Goal: Check status: Check status

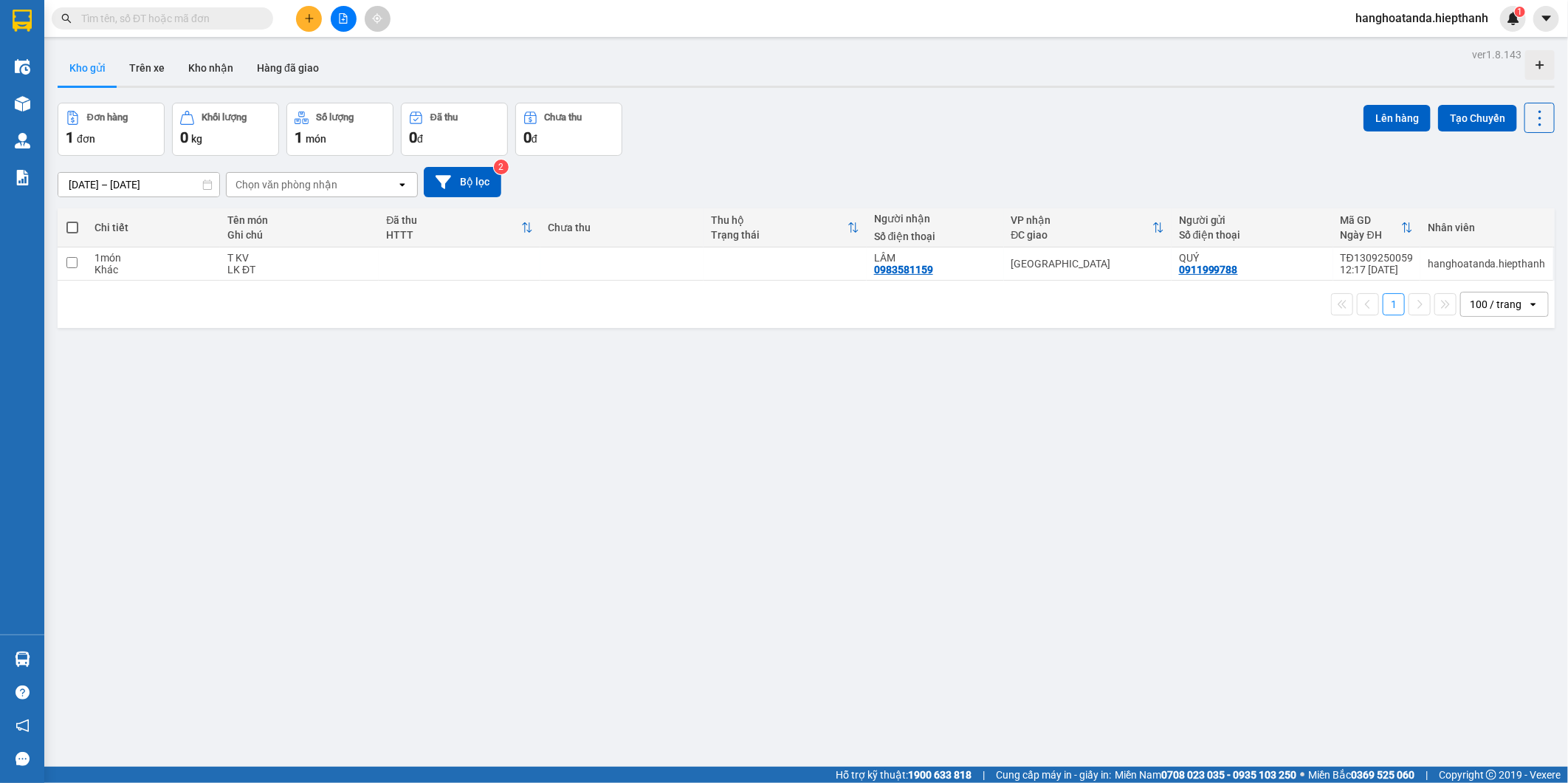
click at [940, 518] on div "ver 1.8.143 Kho gửi Trên xe Kho nhận Hàng đã giao Đơn hàng 1 đơn Khối lượng 0 k…" at bounding box center [806, 435] width 1509 height 783
drag, startPoint x: 206, startPoint y: 27, endPoint x: 211, endPoint y: 16, distance: 12.1
click at [208, 22] on span at bounding box center [163, 18] width 221 height 22
click at [211, 16] on input "text" at bounding box center [168, 18] width 175 height 16
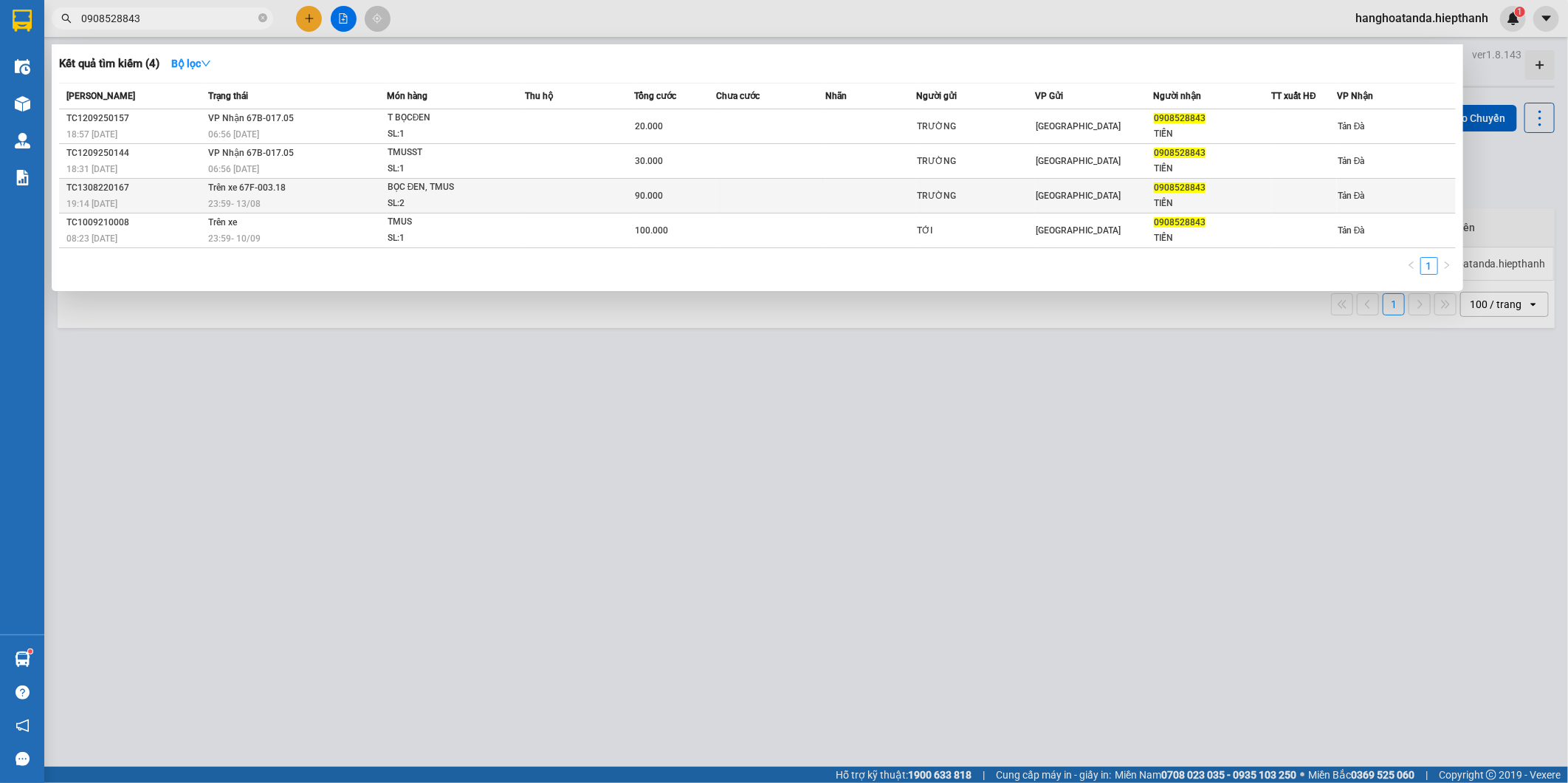
type input "0908528843"
click at [908, 653] on div at bounding box center [784, 391] width 1568 height 783
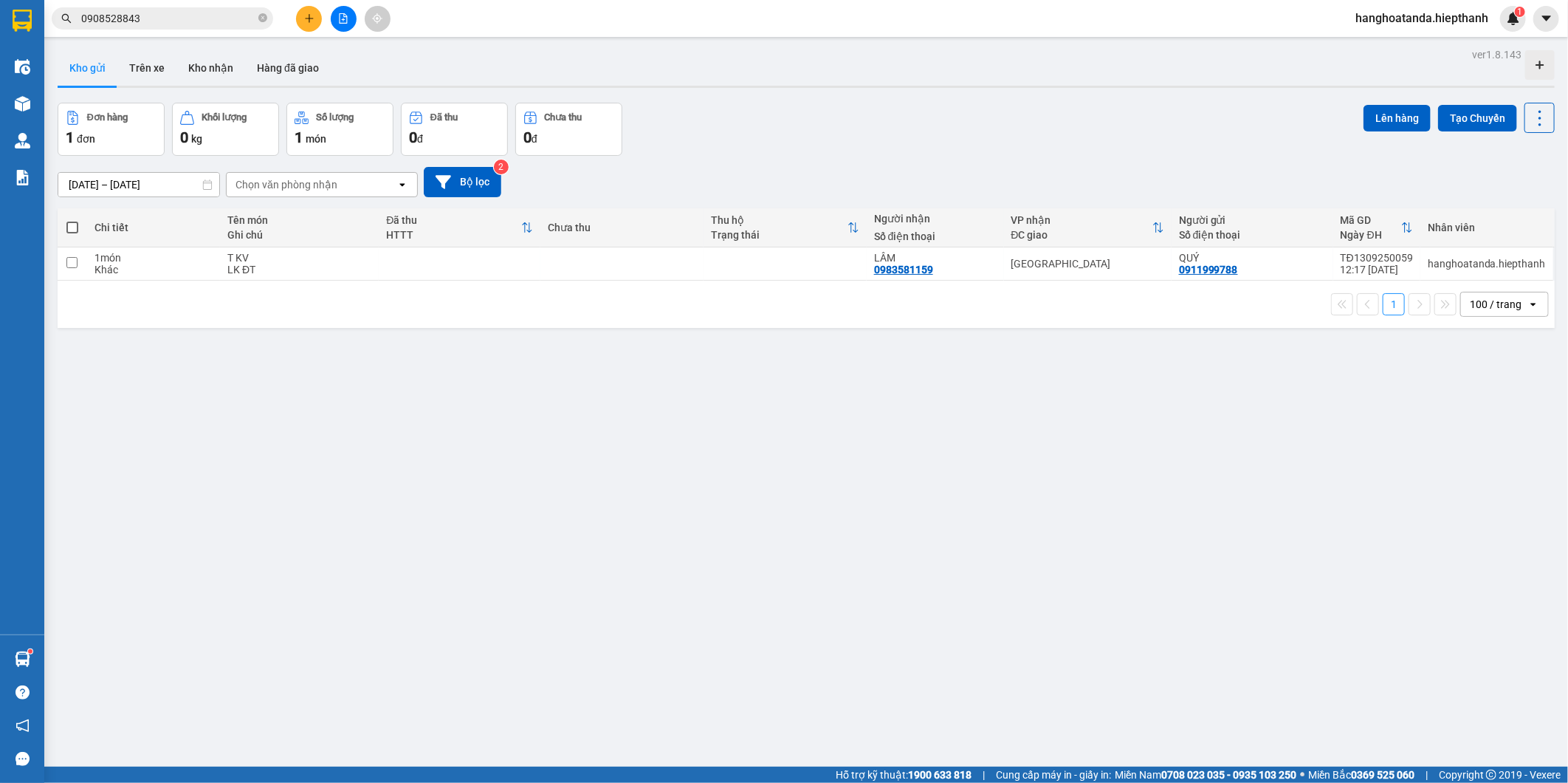
click at [1039, 567] on div "ver 1.8.143 Kho gửi Trên xe Kho nhận Hàng đã giao Đơn hàng 1 đơn Khối lượng 0 k…" at bounding box center [806, 435] width 1509 height 783
